Goal: Find specific page/section: Find specific page/section

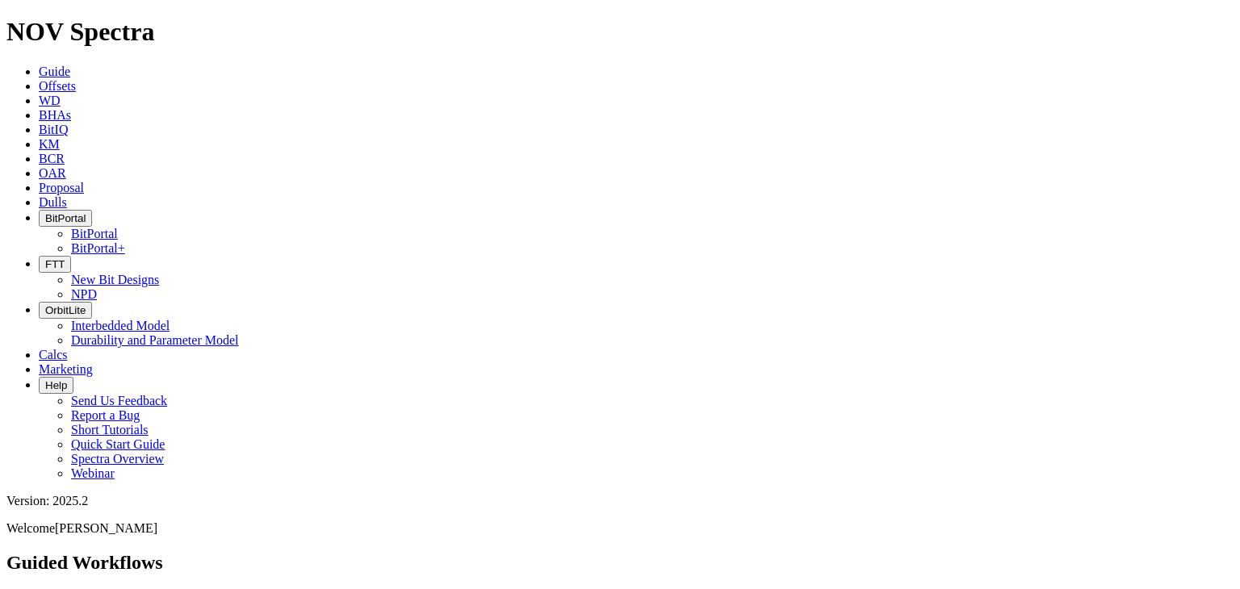
click at [39, 195] on icon at bounding box center [39, 202] width 0 height 14
click at [65, 152] on link "BCR" at bounding box center [52, 159] width 26 height 14
click at [66, 166] on span "OAR" at bounding box center [52, 173] width 27 height 14
